Goal: Find specific page/section: Find specific page/section

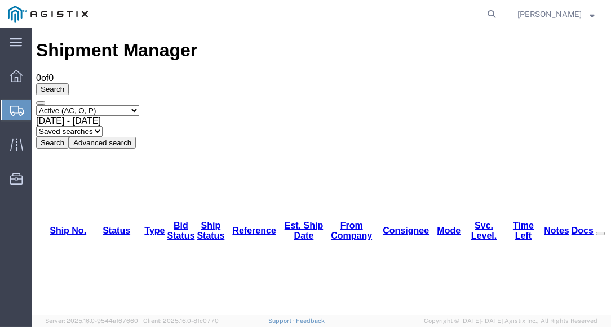
drag, startPoint x: 209, startPoint y: 39, endPoint x: 202, endPoint y: 39, distance: 6.8
click at [208, 40] on div "Shipment Manager 0 of 0 Search Select status Active (AC, O, P) All Approved Awa…" at bounding box center [321, 94] width 570 height 108
click at [157, 43] on h1 "Shipment Manager" at bounding box center [321, 50] width 570 height 21
click at [193, 40] on div "Shipment Manager 0 of 0 Search Select status Active (AC, O, P) All Approved Awa…" at bounding box center [321, 94] width 570 height 108
click at [205, 12] on agx-global-search at bounding box center [320, 14] width 361 height 28
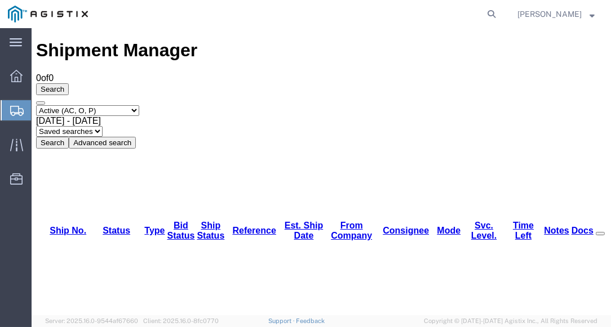
drag, startPoint x: 273, startPoint y: 54, endPoint x: 256, endPoint y: 45, distance: 18.9
click at [256, 45] on div "Shipment Manager 0 of 0 Search Select status Active (AC, O, P) All Approved Awa…" at bounding box center [321, 94] width 570 height 108
